Goal: Task Accomplishment & Management: Use online tool/utility

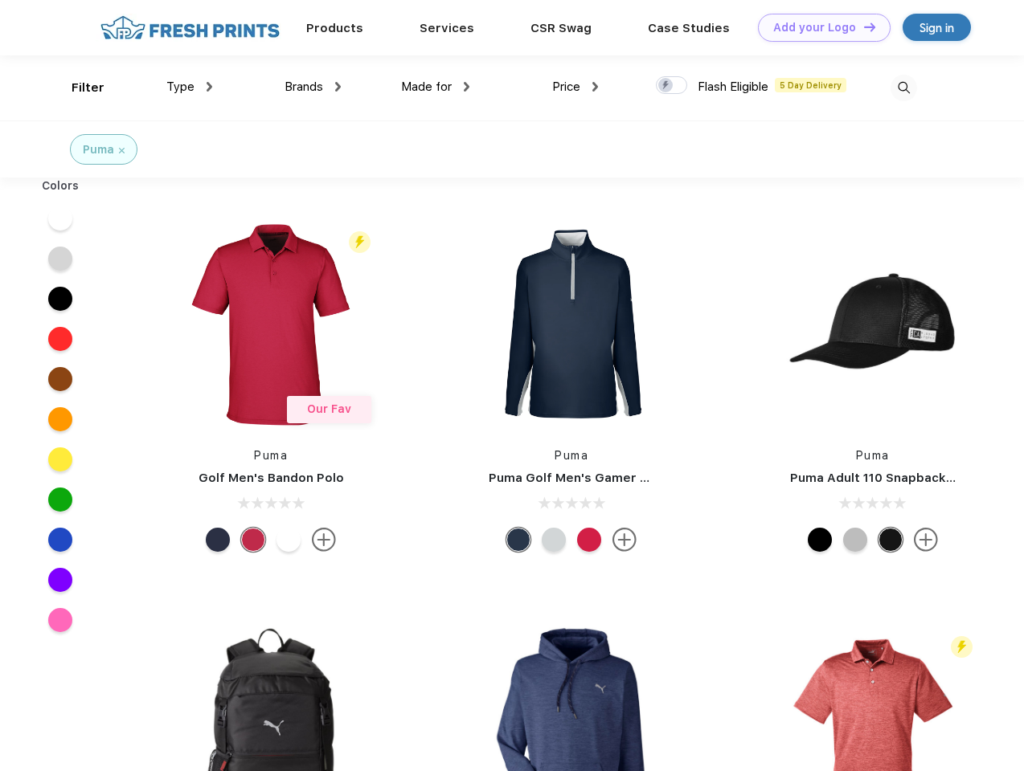
click at [818, 27] on link "Add your Logo Design Tool" at bounding box center [824, 28] width 133 height 28
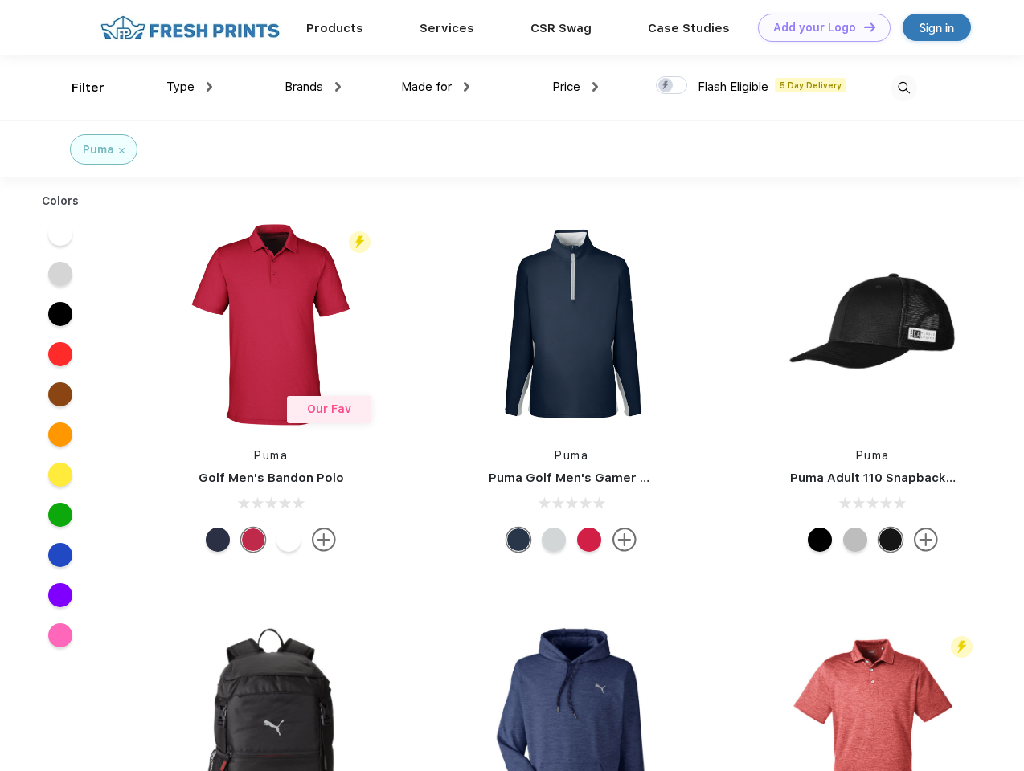
click at [0, 0] on div "Design Tool" at bounding box center [0, 0] width 0 height 0
click at [862, 27] on link "Add your Logo Design Tool" at bounding box center [824, 28] width 133 height 28
click at [77, 88] on div "Filter" at bounding box center [88, 88] width 33 height 18
click at [190, 87] on span "Type" at bounding box center [180, 87] width 28 height 14
click at [313, 87] on span "Brands" at bounding box center [303, 87] width 39 height 14
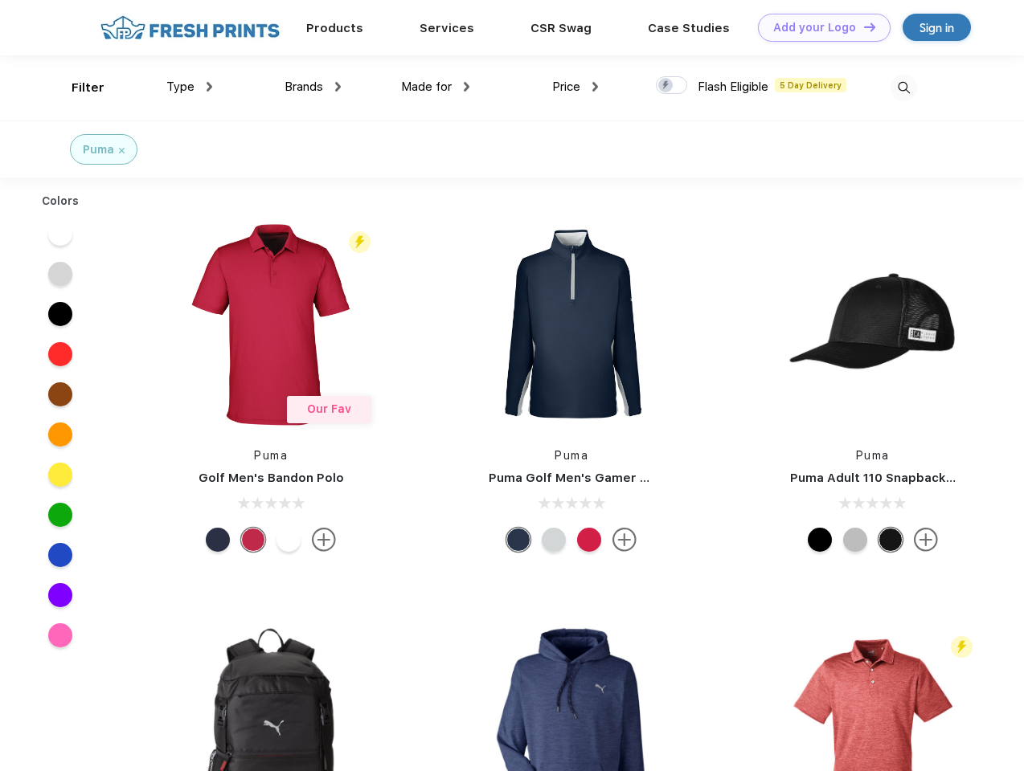
click at [435, 87] on span "Made for" at bounding box center [426, 87] width 51 height 14
click at [575, 87] on span "Price" at bounding box center [566, 87] width 28 height 14
click at [672, 86] on div at bounding box center [671, 85] width 31 height 18
click at [666, 86] on input "checkbox" at bounding box center [661, 81] width 10 height 10
click at [903, 88] on img at bounding box center [903, 88] width 27 height 27
